Goal: Task Accomplishment & Management: Manage account settings

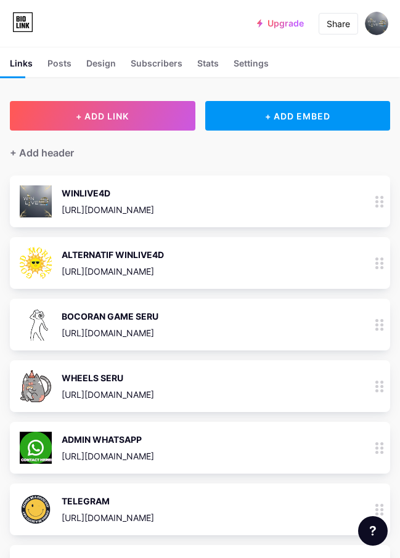
scroll to position [62, 0]
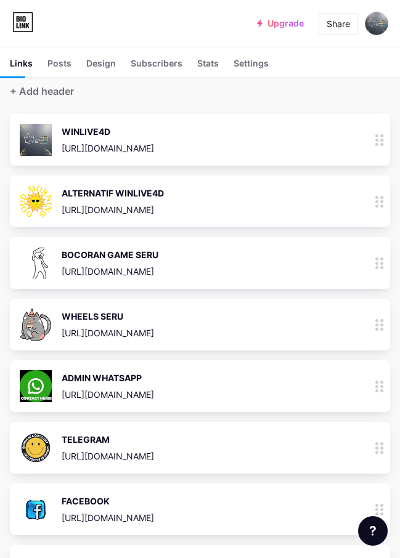
click at [387, 145] on div at bounding box center [379, 140] width 21 height 52
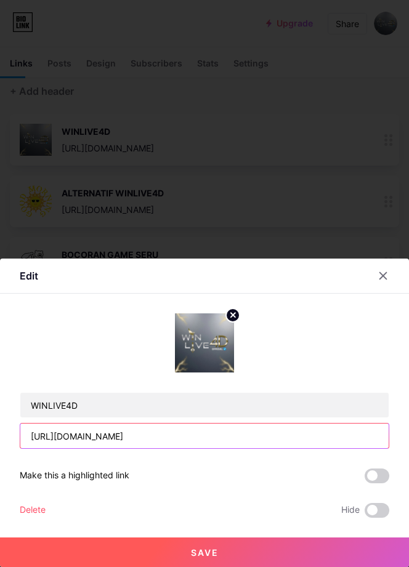
click at [221, 438] on input "[URL][DOMAIN_NAME]" at bounding box center [204, 436] width 368 height 25
paste input "[DOMAIN_NAME]"
type input "[URL][DOMAIN_NAME]"
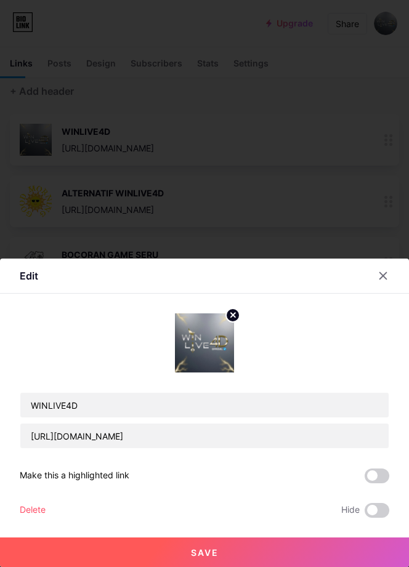
click at [265, 544] on button "Save" at bounding box center [204, 553] width 409 height 30
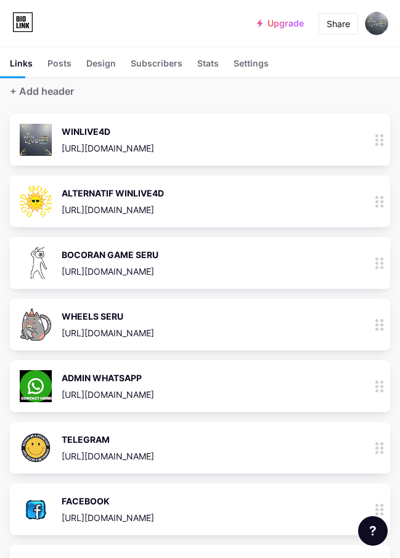
click at [390, 209] on div at bounding box center [379, 201] width 21 height 52
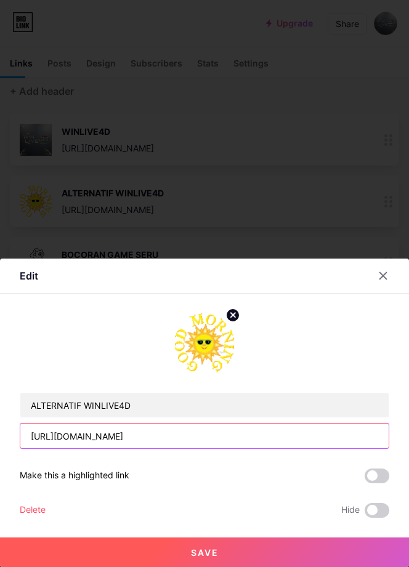
click at [210, 442] on input "[URL][DOMAIN_NAME]" at bounding box center [204, 436] width 368 height 25
paste input "[DOMAIN_NAME][URL]"
type input "[URL][DOMAIN_NAME]"
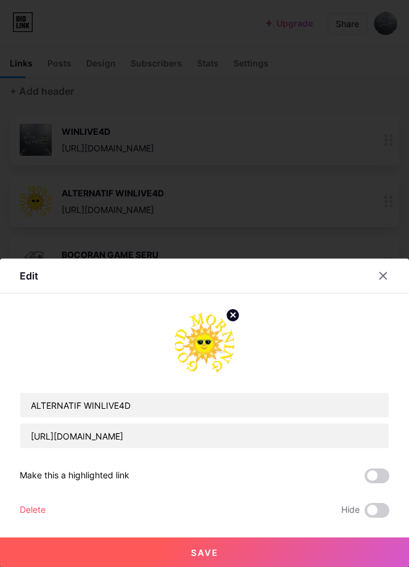
click at [284, 539] on button "Save" at bounding box center [204, 553] width 409 height 30
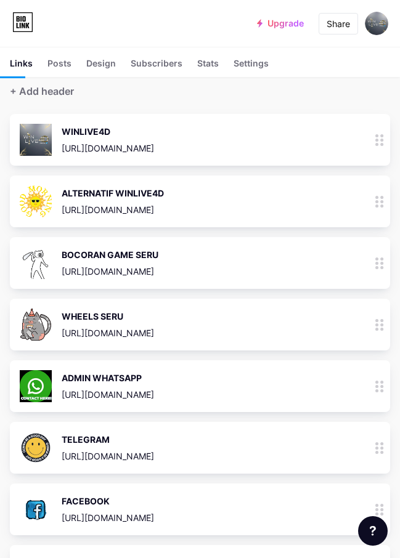
click at [384, 326] on icon at bounding box center [379, 325] width 9 height 12
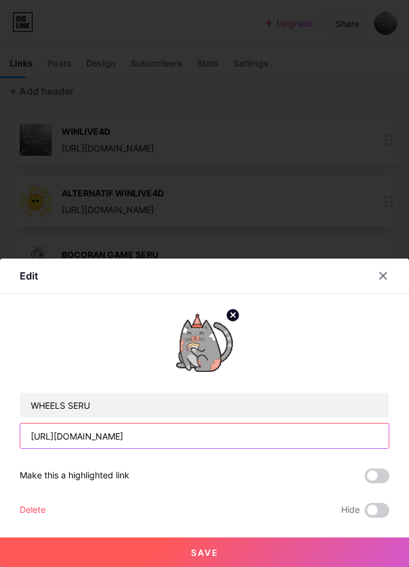
click at [273, 441] on input "[URL][DOMAIN_NAME]" at bounding box center [204, 436] width 368 height 25
paste input "[DOMAIN_NAME]"
type input "[URL][DOMAIN_NAME]"
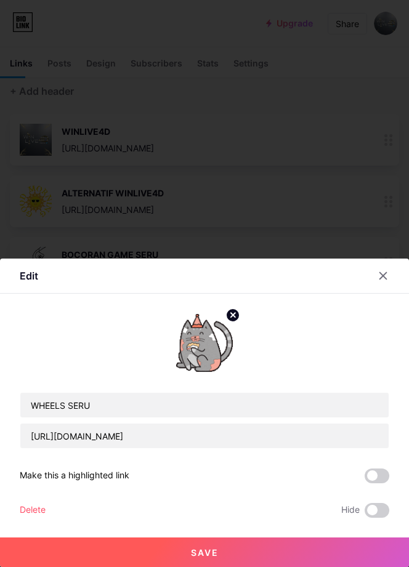
click at [256, 551] on button "Save" at bounding box center [204, 553] width 409 height 30
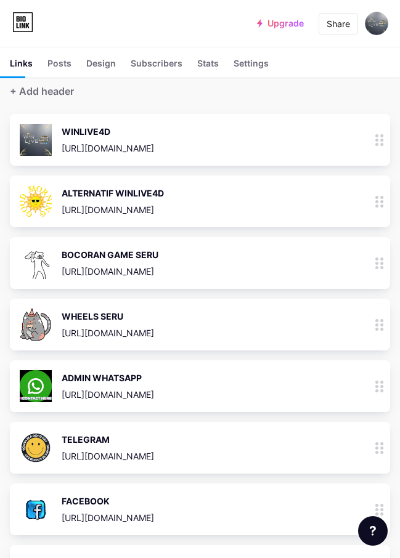
click at [385, 270] on div at bounding box center [379, 263] width 21 height 52
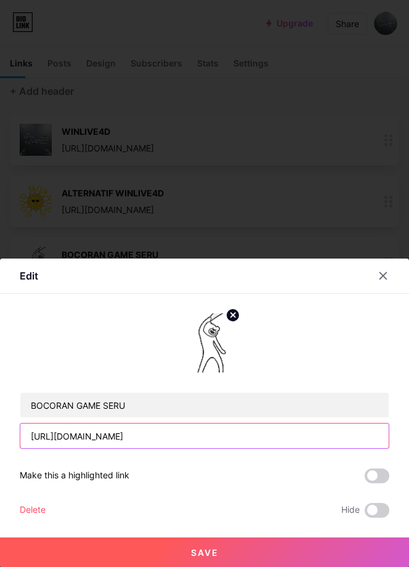
click at [163, 435] on input "[URL][DOMAIN_NAME]" at bounding box center [204, 436] width 368 height 25
paste input "[DOMAIN_NAME][URL]"
type input "[URL][DOMAIN_NAME]"
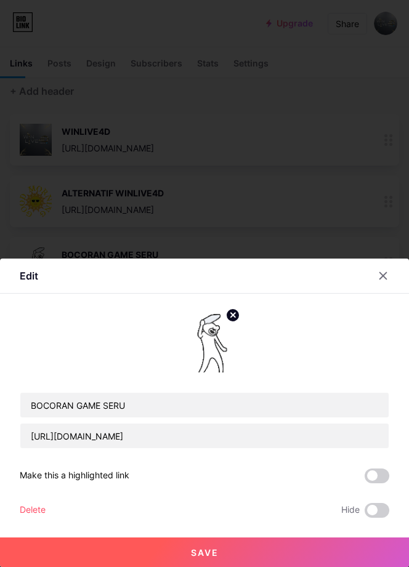
drag, startPoint x: 251, startPoint y: 552, endPoint x: 251, endPoint y: 512, distance: 39.4
click at [250, 552] on button "Save" at bounding box center [204, 553] width 409 height 30
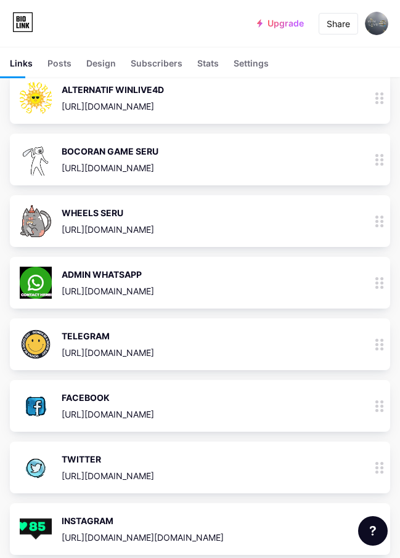
scroll to position [185, 0]
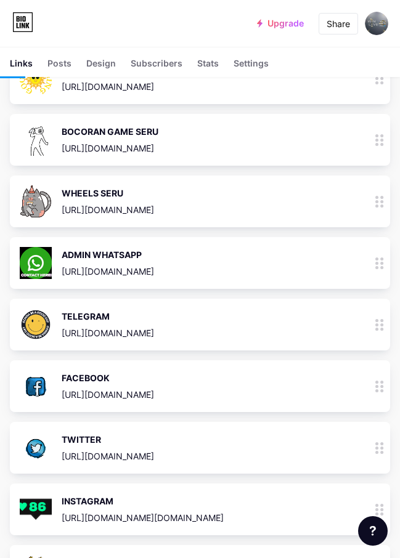
click at [378, 328] on circle at bounding box center [376, 329] width 3 height 3
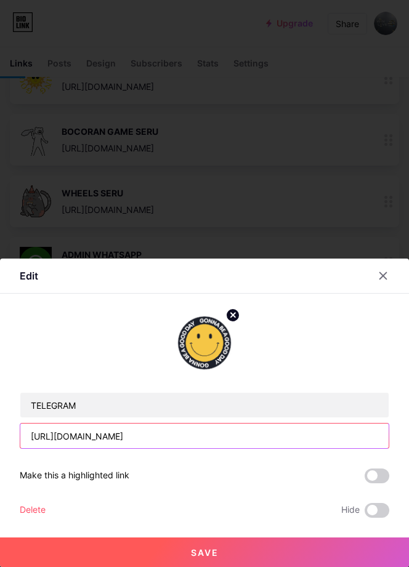
click at [270, 444] on input "[URL][DOMAIN_NAME]" at bounding box center [204, 436] width 368 height 25
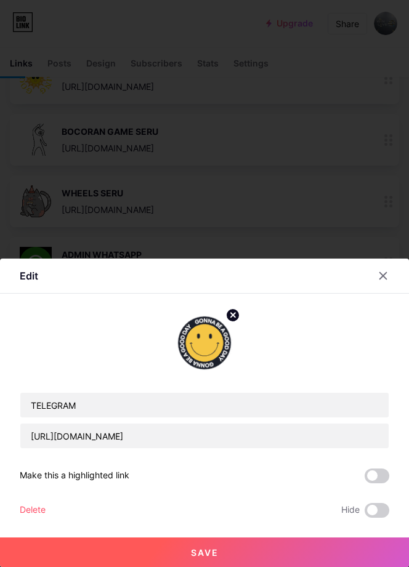
click at [344, 552] on button "Save" at bounding box center [204, 553] width 409 height 30
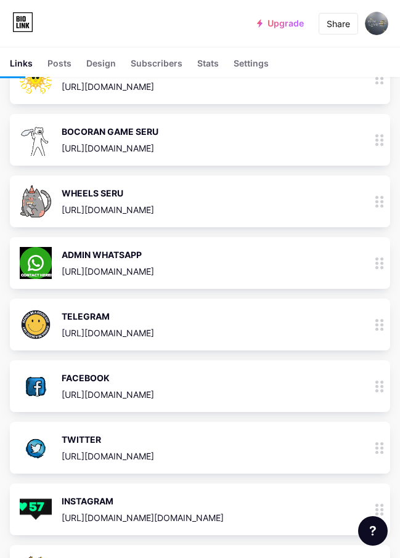
click at [384, 393] on div at bounding box center [379, 386] width 21 height 52
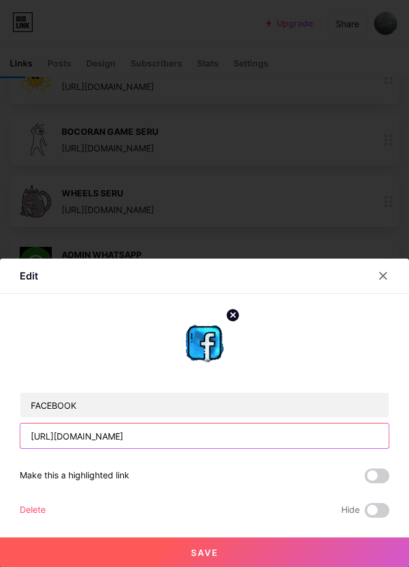
click at [254, 438] on input "[URL][DOMAIN_NAME]" at bounding box center [204, 436] width 368 height 25
paste input "[DOMAIN_NAME][URL]"
type input "[URL][DOMAIN_NAME]"
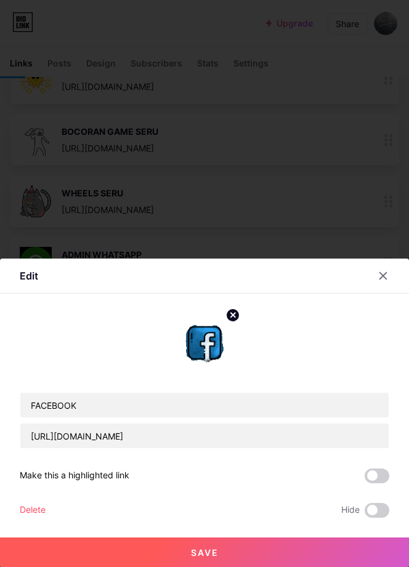
click at [292, 552] on button "Save" at bounding box center [204, 553] width 409 height 30
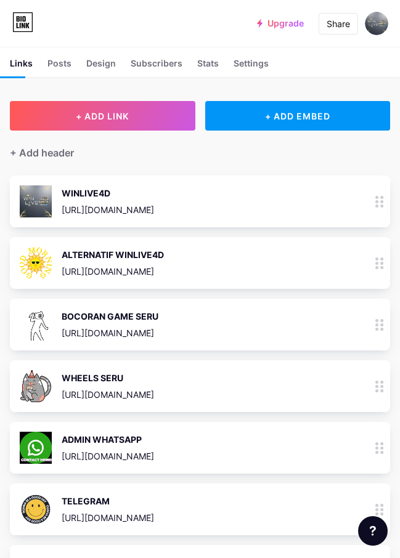
scroll to position [62, 0]
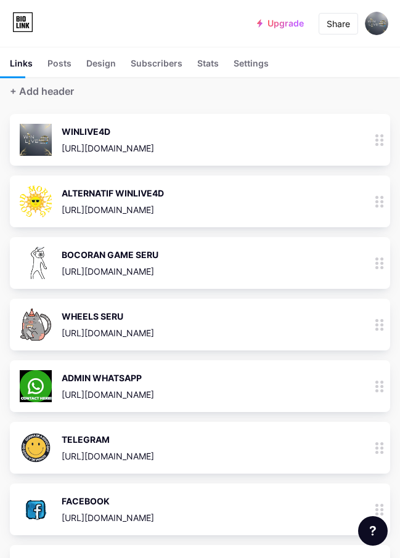
drag, startPoint x: 200, startPoint y: 358, endPoint x: 239, endPoint y: 362, distance: 39.0
click at [200, 358] on span "WINLIVE4D [URL][DOMAIN_NAME] 30.783k ALTERNATIF WINLIVE4D [URL][DOMAIN_NAME] 4.…" at bounding box center [200, 417] width 380 height 606
click at [384, 388] on icon at bounding box center [379, 387] width 9 height 12
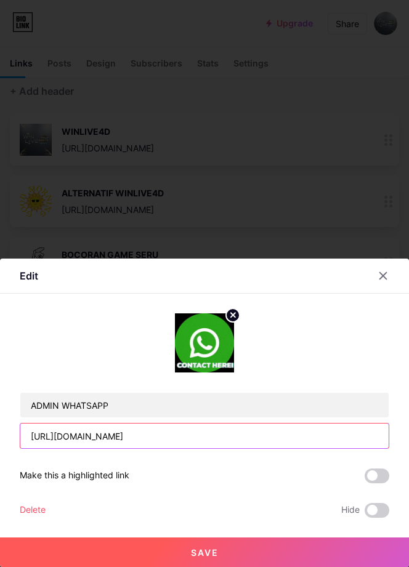
click at [195, 435] on input "[URL][DOMAIN_NAME]" at bounding box center [204, 436] width 368 height 25
paste input "[DOMAIN_NAME][URL]"
type input "[URL][DOMAIN_NAME]"
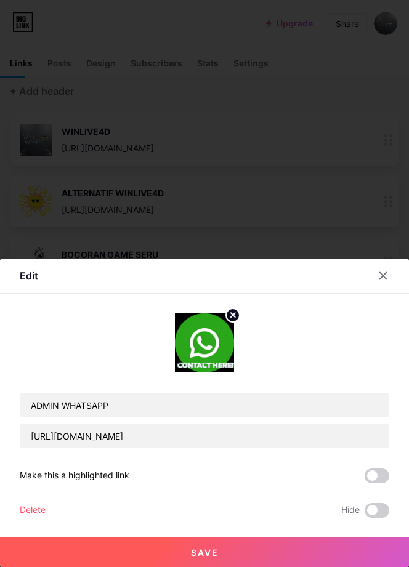
click at [264, 555] on button "Save" at bounding box center [204, 553] width 409 height 30
